Goal: Transaction & Acquisition: Subscribe to service/newsletter

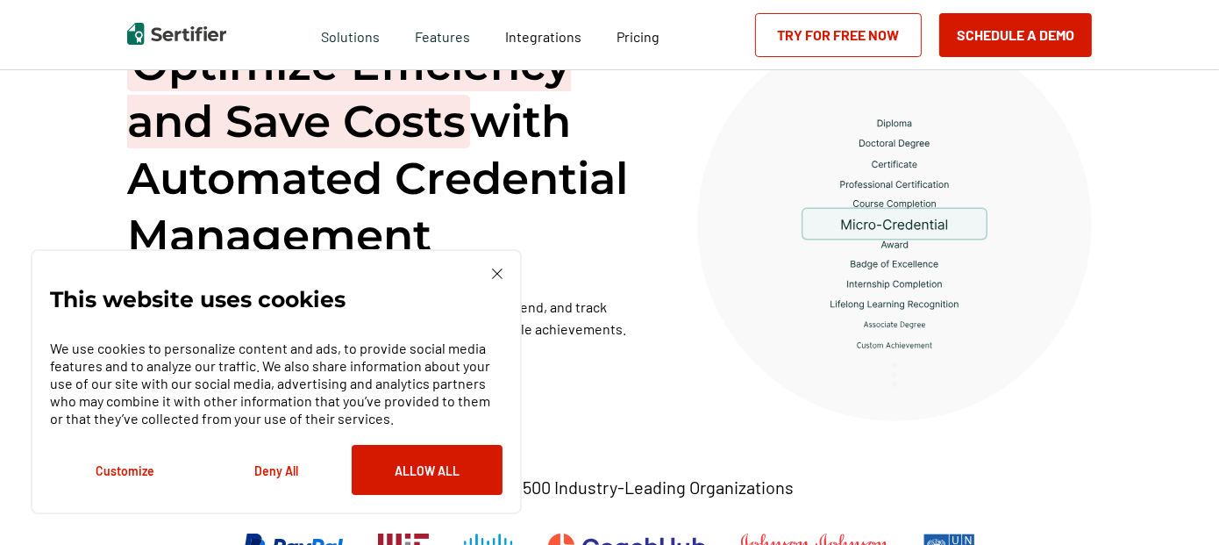
scroll to position [103, 0]
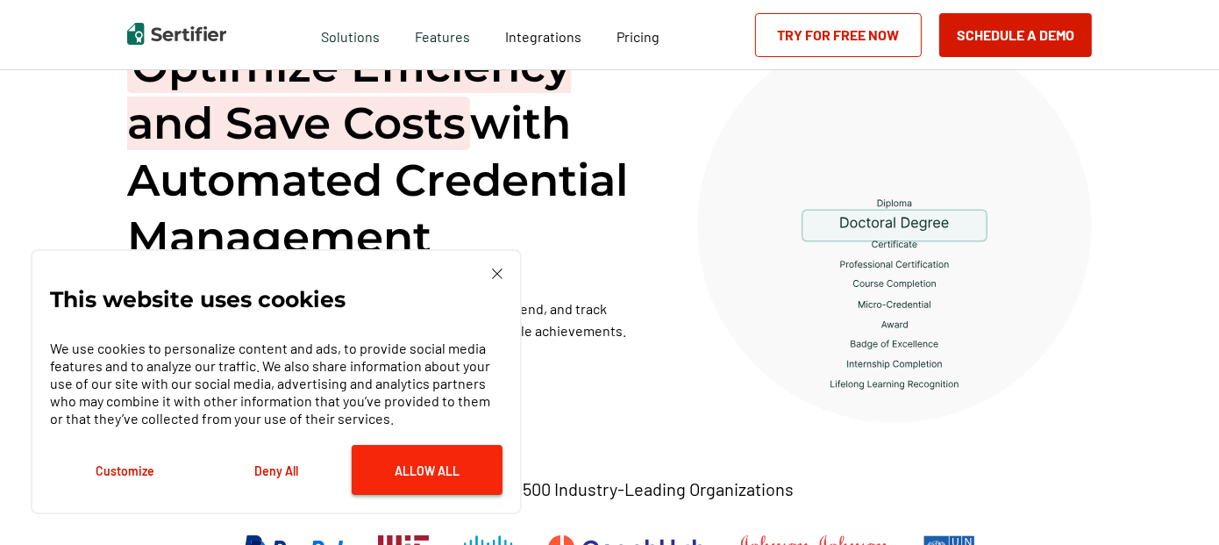
click at [446, 485] on button "Allow All" at bounding box center [427, 470] width 151 height 50
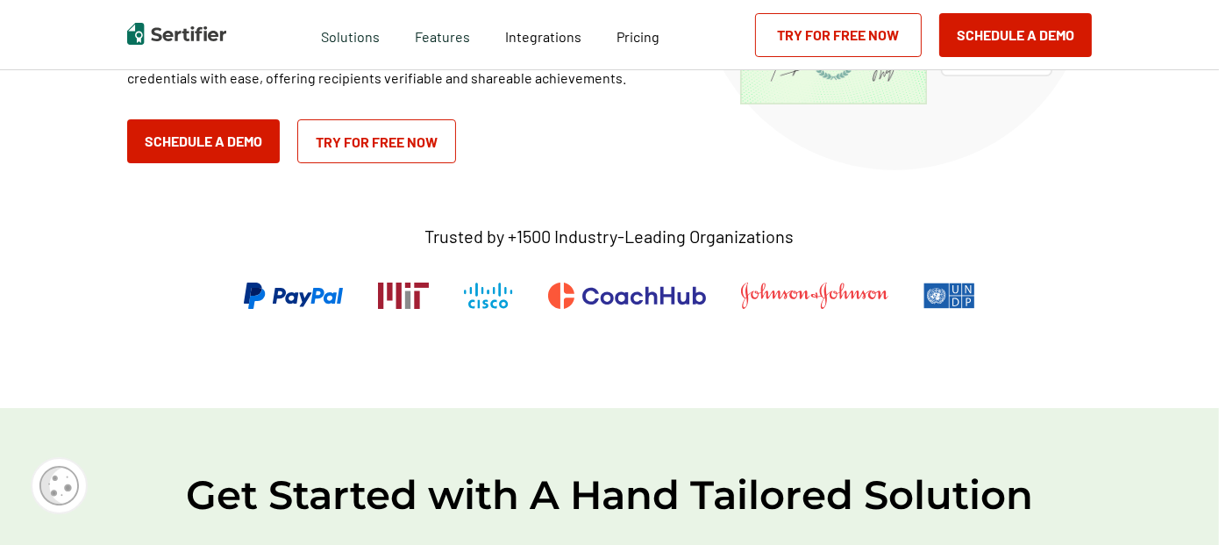
scroll to position [717, 0]
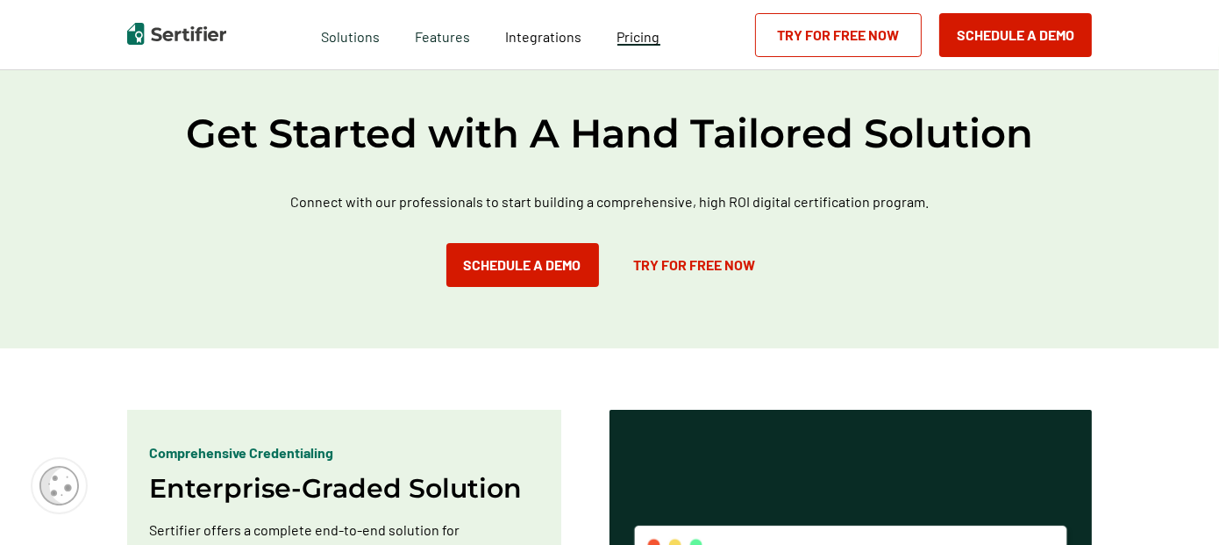
click at [650, 39] on span "Pricing" at bounding box center [638, 36] width 43 height 17
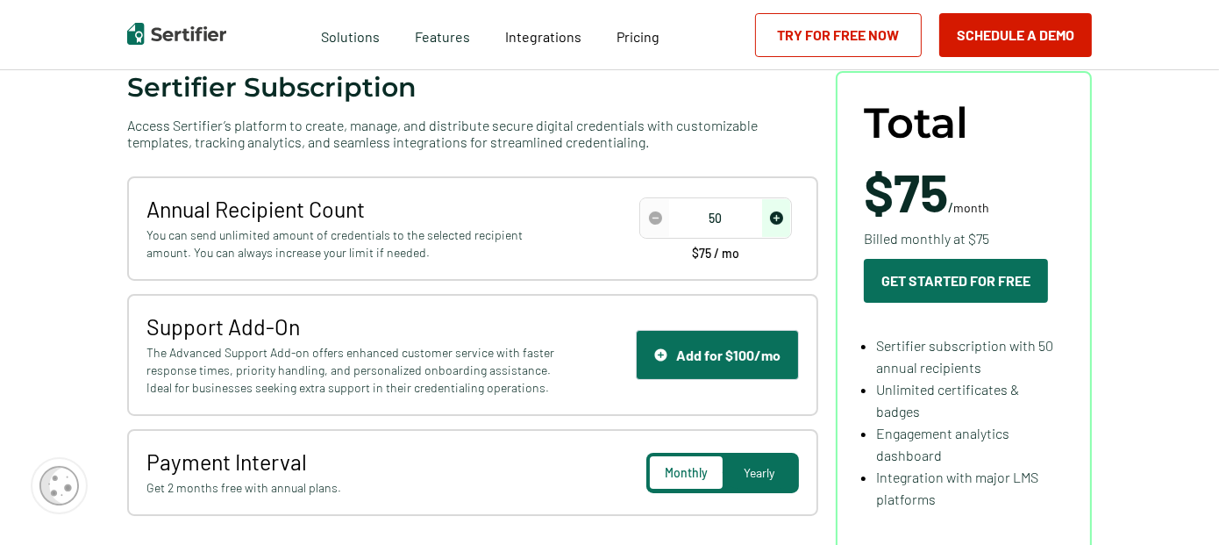
scroll to position [224, 0]
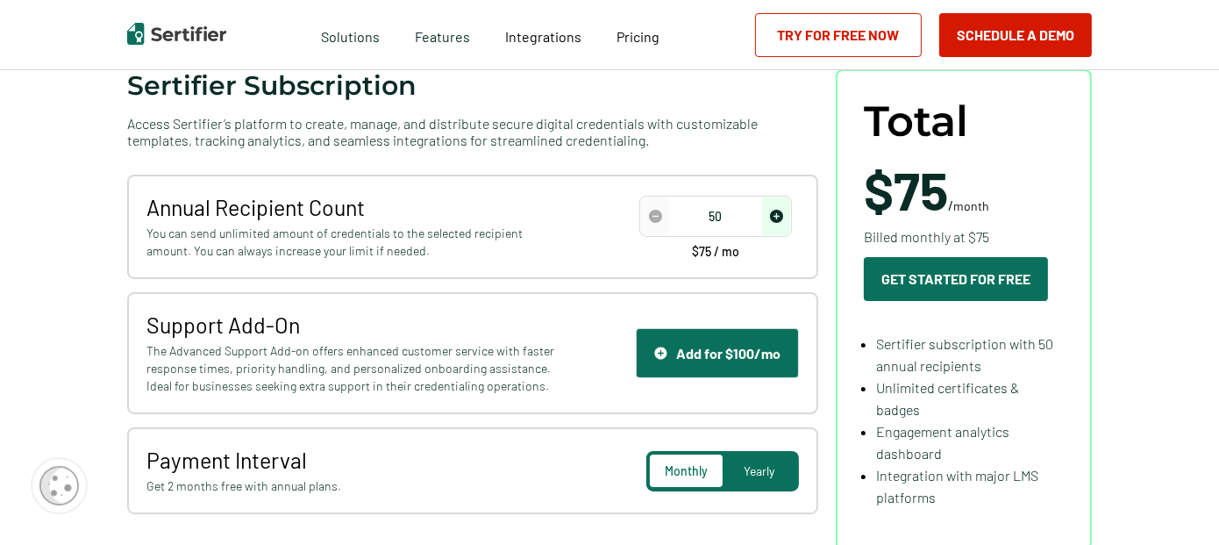
click at [751, 213] on input "50" at bounding box center [715, 216] width 149 height 26
type input "150"
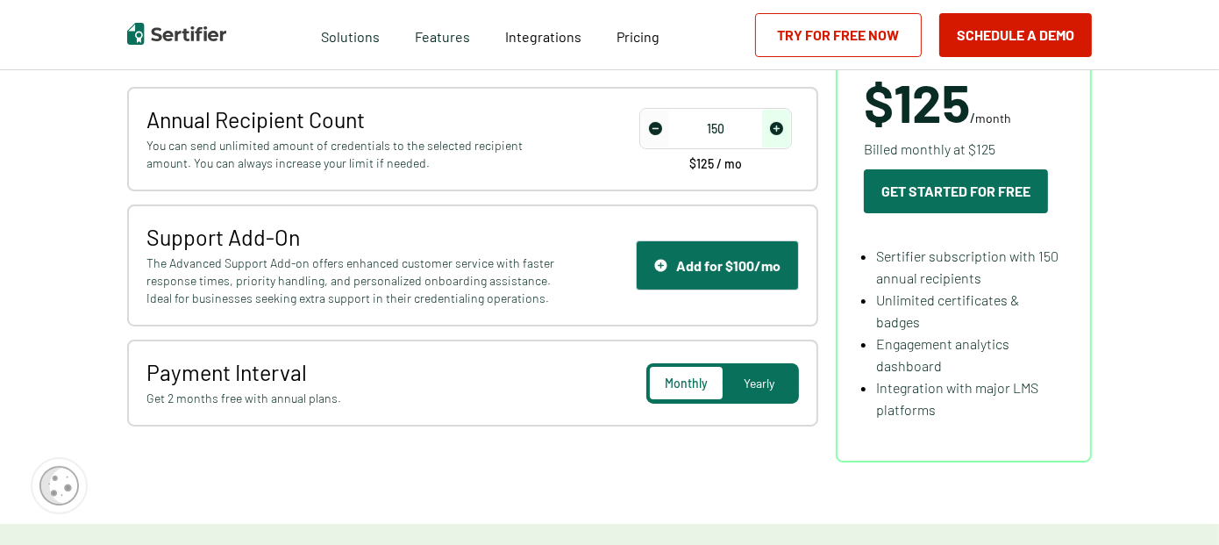
scroll to position [313, 0]
click at [784, 381] on div "Yearly" at bounding box center [759, 382] width 73 height 32
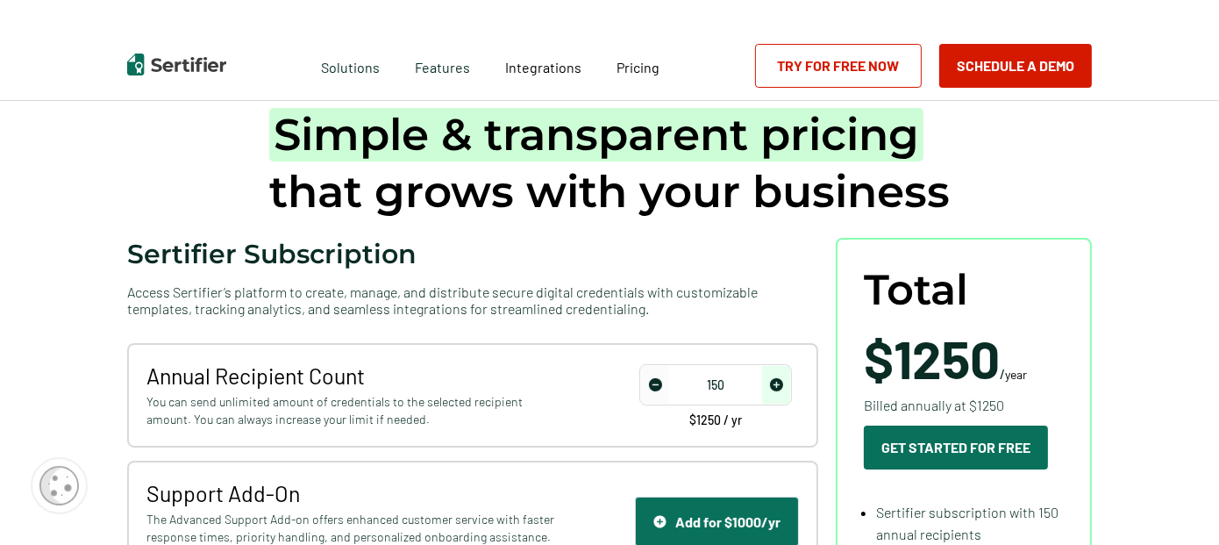
scroll to position [0, 0]
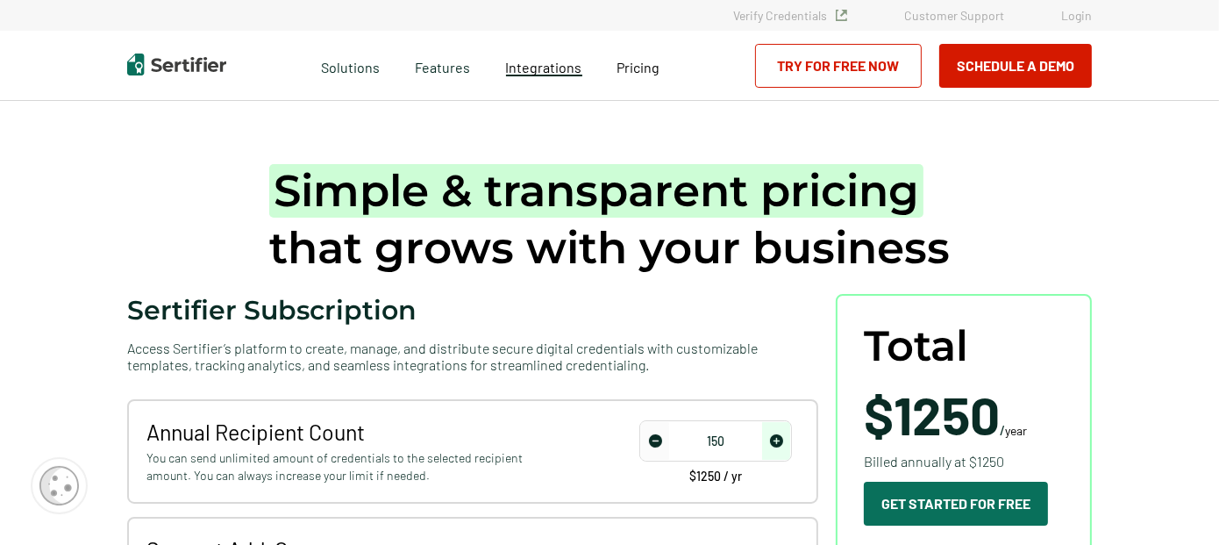
click at [563, 68] on span "Integrations" at bounding box center [544, 67] width 76 height 17
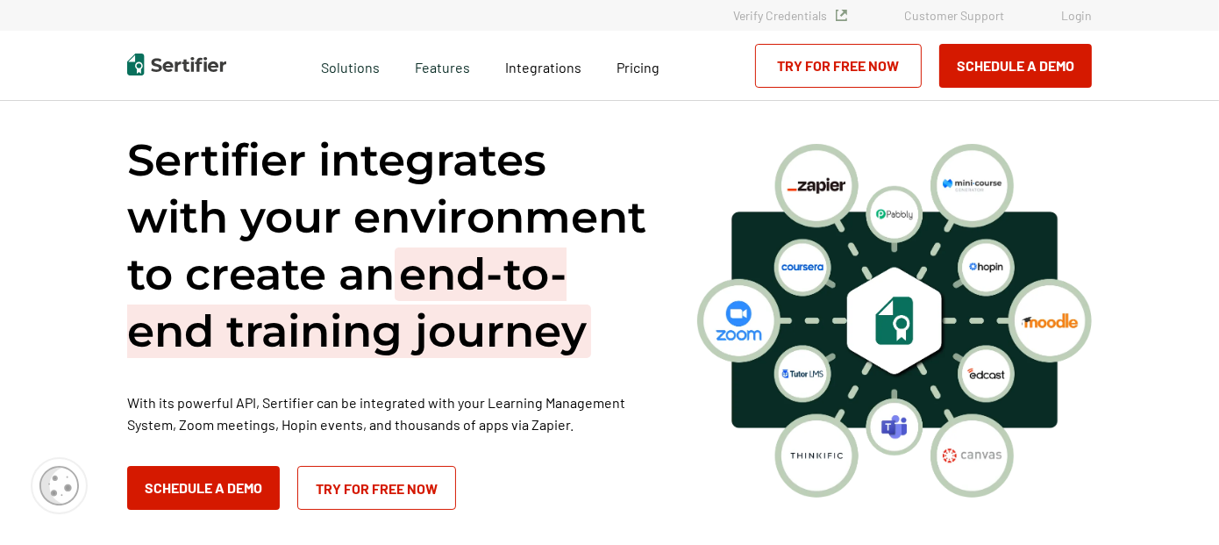
click at [844, 63] on link "Try for Free Now" at bounding box center [838, 66] width 167 height 44
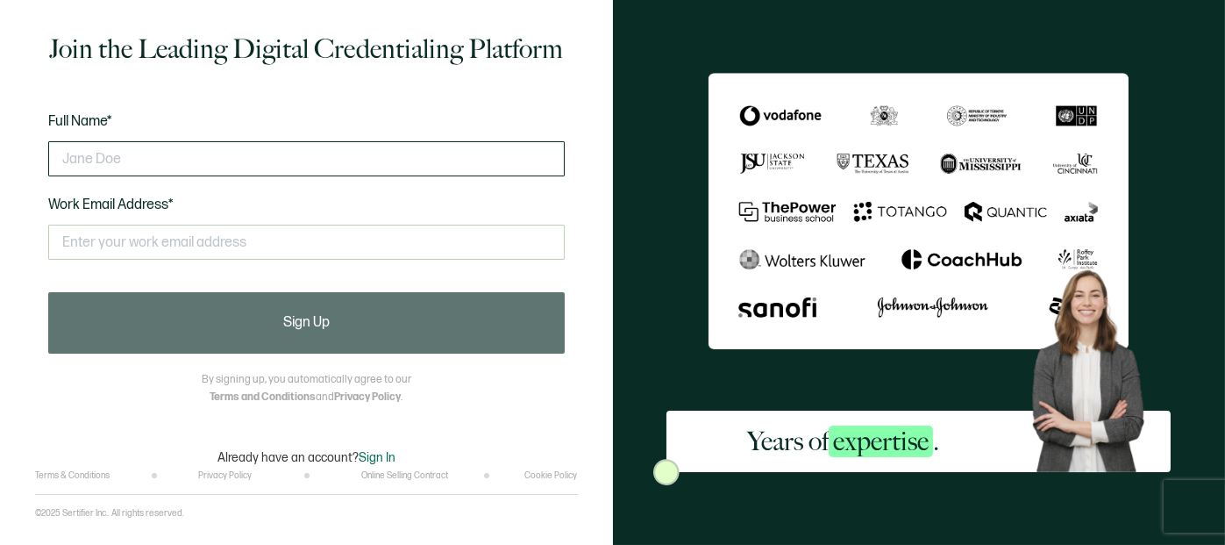
click at [438, 171] on input "text" at bounding box center [306, 158] width 516 height 35
type input "[PERSON_NAME]"
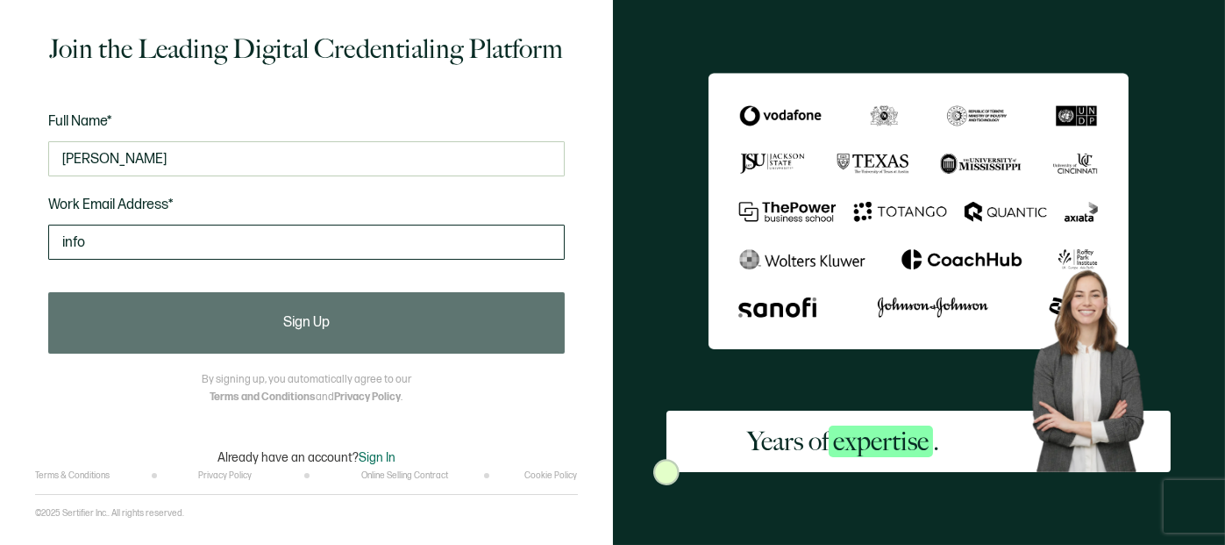
type input "[EMAIL_ADDRESS][DOMAIN_NAME]"
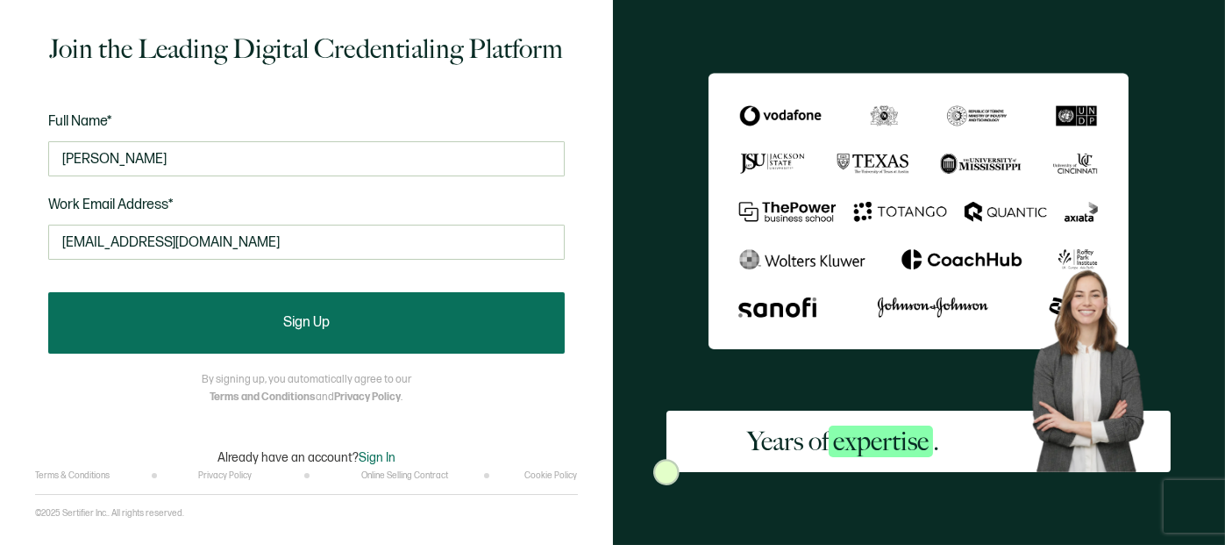
click at [296, 305] on button "Sign Up" at bounding box center [306, 322] width 516 height 61
